Goal: Find specific fact: Find specific page/section

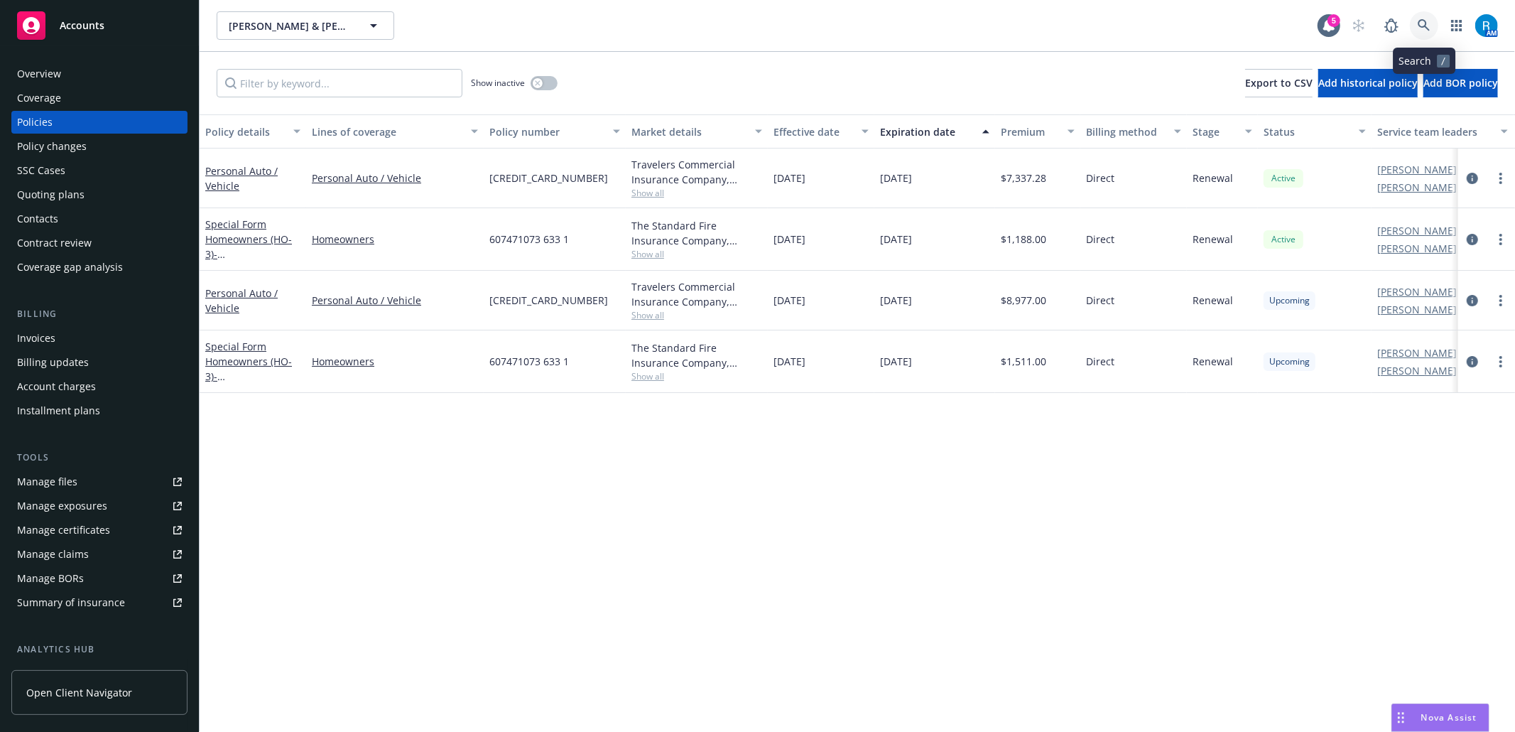
click at [1433, 24] on link at bounding box center [1424, 25] width 28 height 28
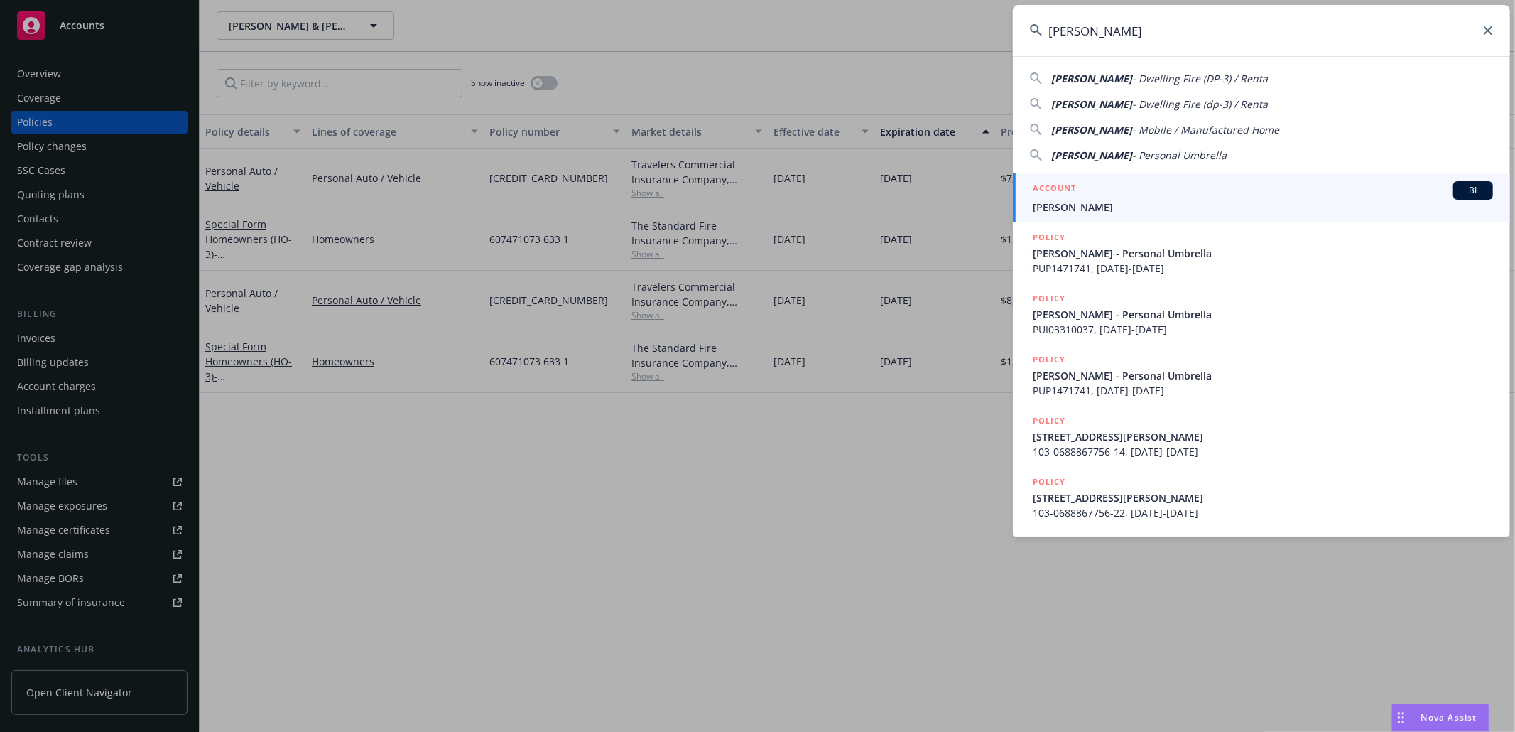
type input "[PERSON_NAME]"
click at [1086, 203] on span "[PERSON_NAME]" at bounding box center [1263, 207] width 460 height 15
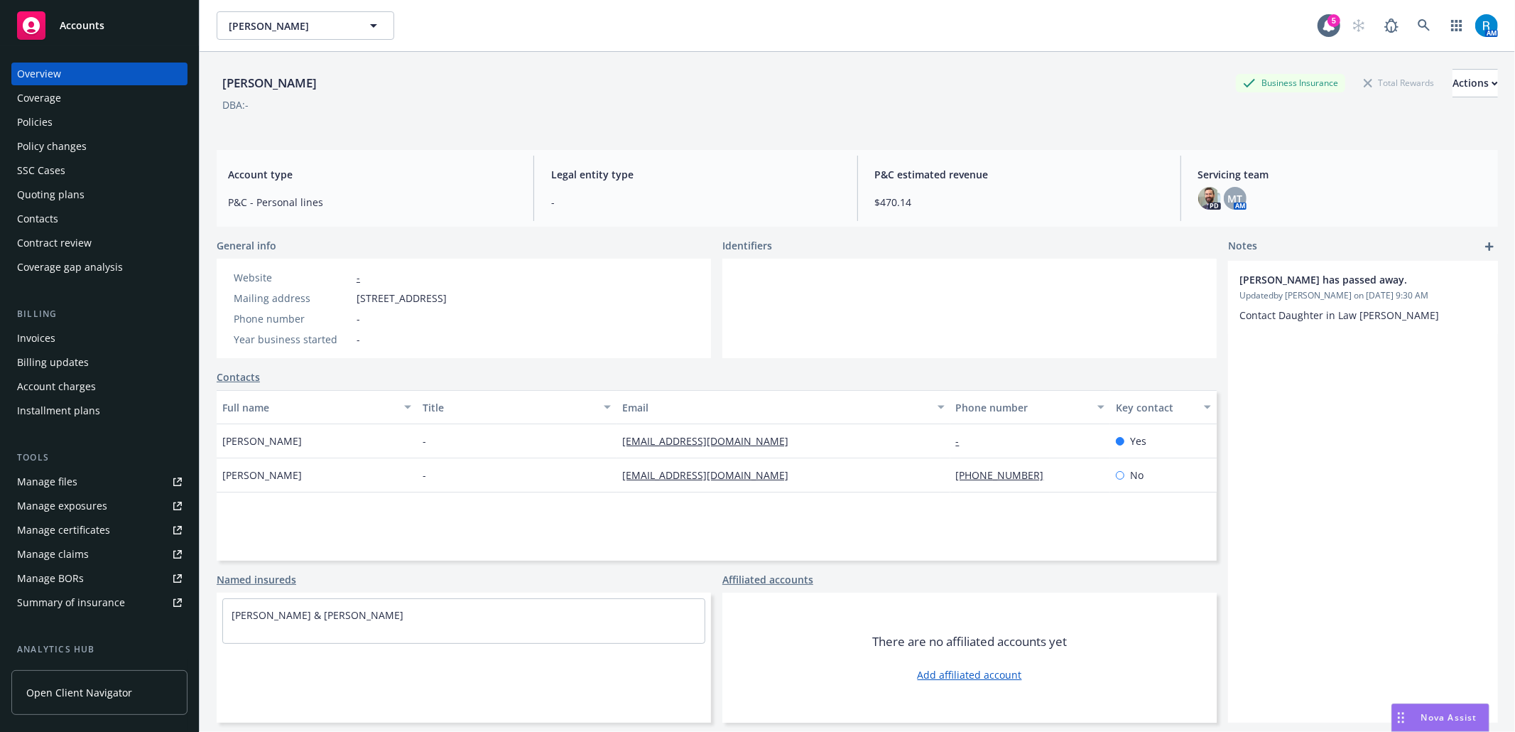
drag, startPoint x: 507, startPoint y: 297, endPoint x: 381, endPoint y: 282, distance: 126.6
click at [351, 294] on div "Website - Mailing address [STREET_ADDRESS] Phone number - Year business started…" at bounding box center [464, 308] width 494 height 99
copy div "[STREET_ADDRESS]"
click at [74, 126] on div "Policies" at bounding box center [99, 122] width 165 height 23
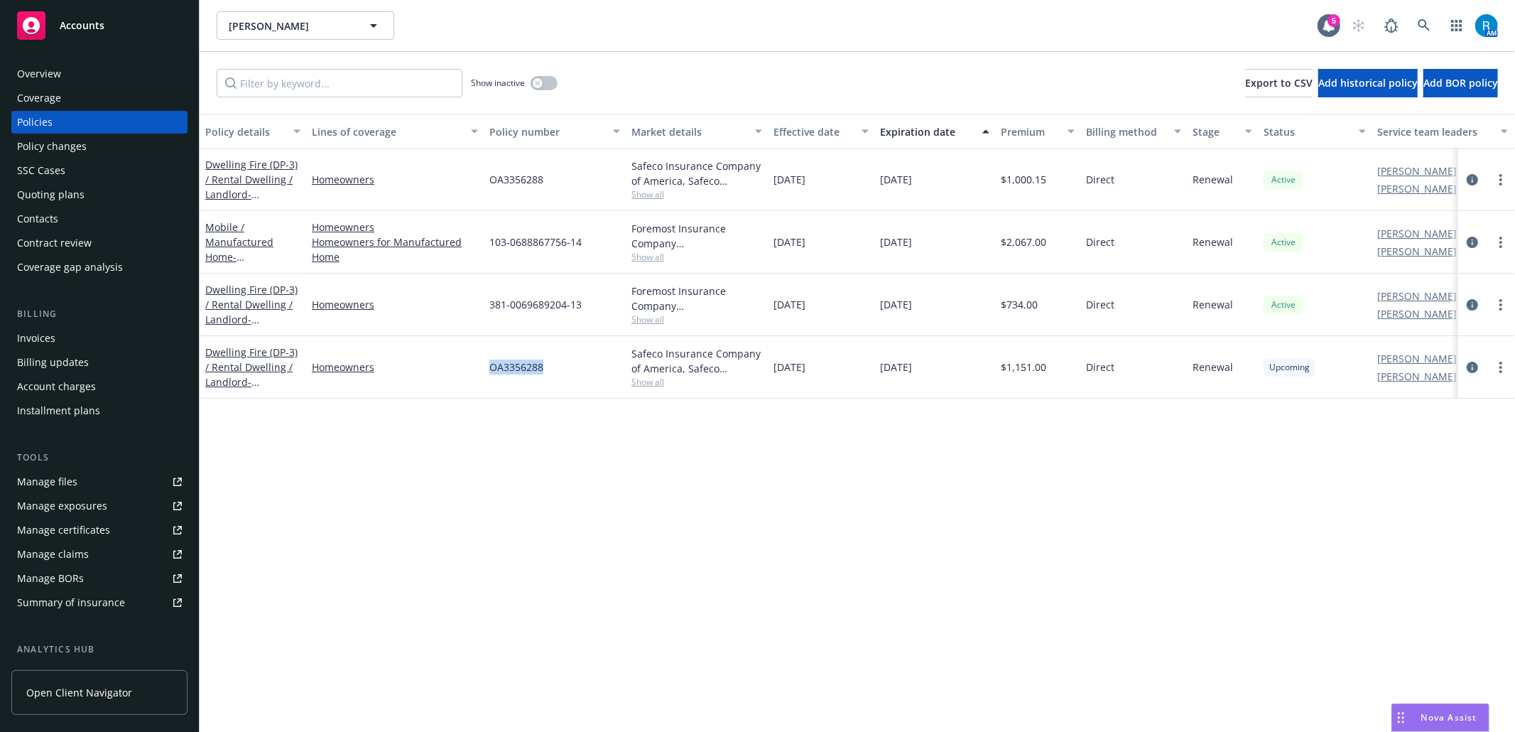
drag, startPoint x: 560, startPoint y: 368, endPoint x: 453, endPoint y: 357, distance: 108.6
click at [453, 357] on div "Dwelling Fire (DP-3) / Rental Dwelling / Landlord - [STREET_ADDRESS][PERSON_NAM…" at bounding box center [885, 367] width 1371 height 63
copy div "OA3356288"
click at [1432, 16] on link at bounding box center [1424, 25] width 28 height 28
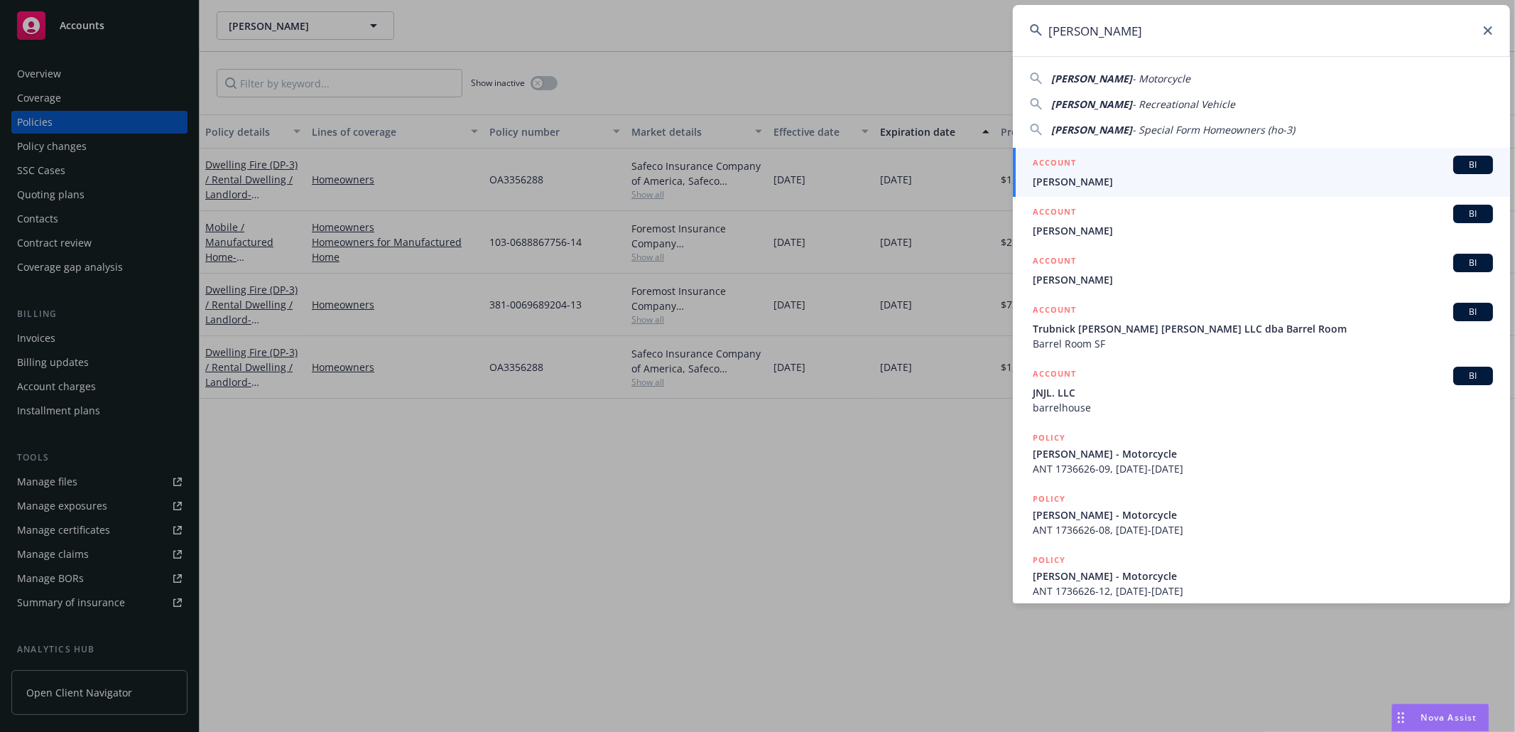
type input "[PERSON_NAME]"
click at [1143, 186] on span "[PERSON_NAME]" at bounding box center [1263, 181] width 460 height 15
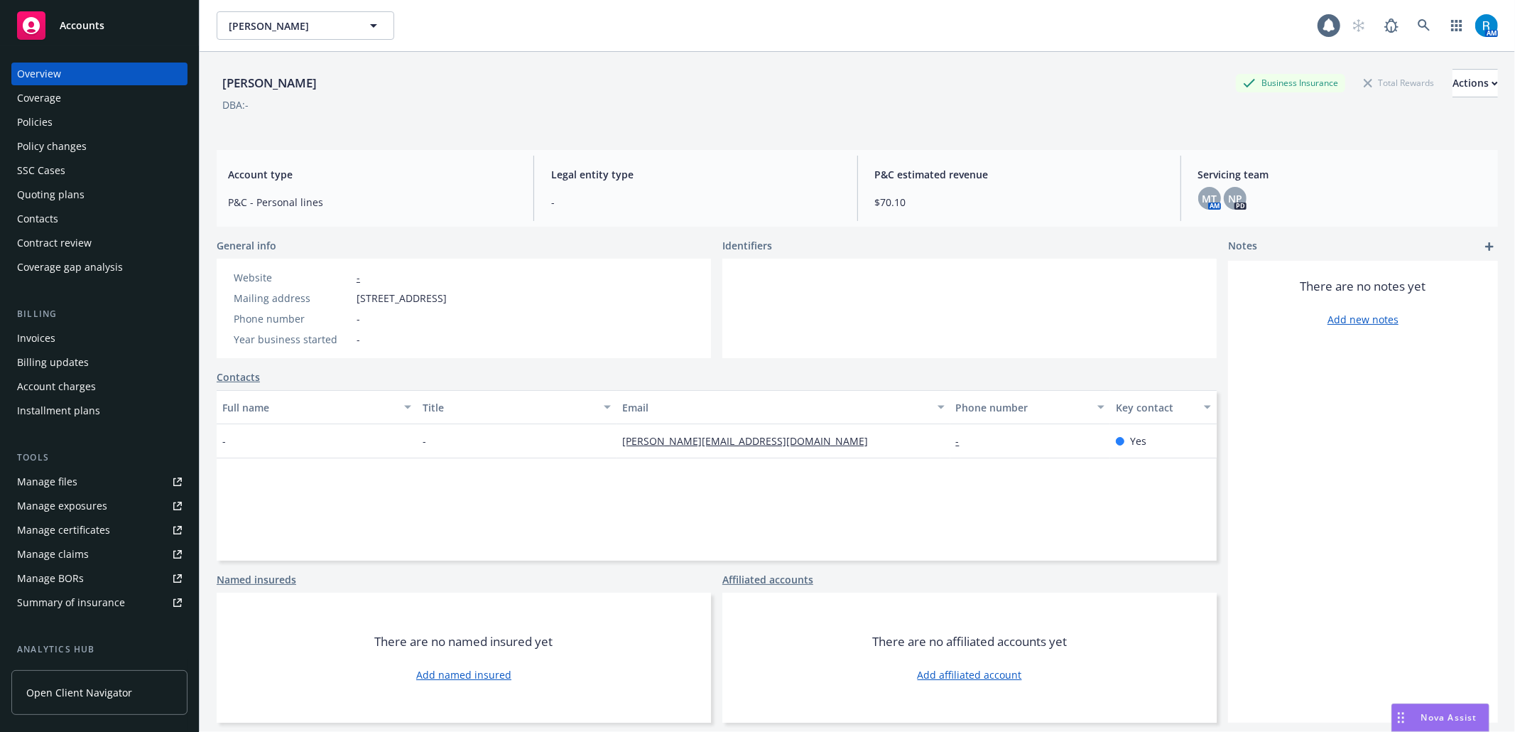
drag, startPoint x: 369, startPoint y: 294, endPoint x: 348, endPoint y: 294, distance: 21.3
click at [348, 294] on div "Website - Mailing address [STREET_ADDRESS] Phone number - Year business started…" at bounding box center [340, 308] width 247 height 99
copy div "[STREET_ADDRESS]"
click at [69, 121] on div "Policies" at bounding box center [99, 122] width 165 height 23
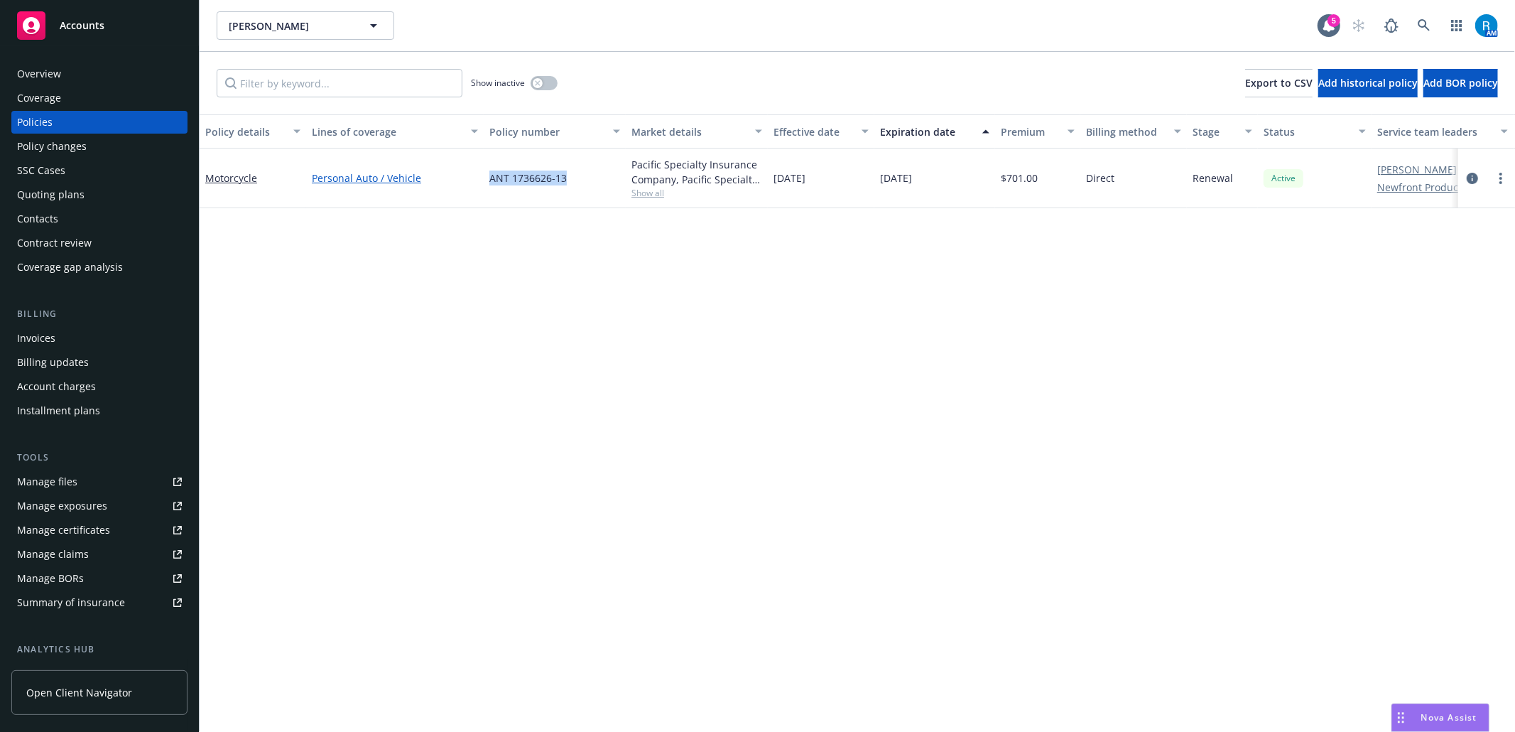
drag, startPoint x: 575, startPoint y: 180, endPoint x: 476, endPoint y: 180, distance: 99.5
click at [476, 180] on div "Motorcycle Personal Auto / Vehicle ANT 1736626-13 Pacific Specialty Insurance C…" at bounding box center [885, 178] width 1371 height 60
copy div "ANT 1736626-13"
click at [77, 75] on div "Overview" at bounding box center [99, 74] width 165 height 23
